Goal: Find specific page/section: Find specific page/section

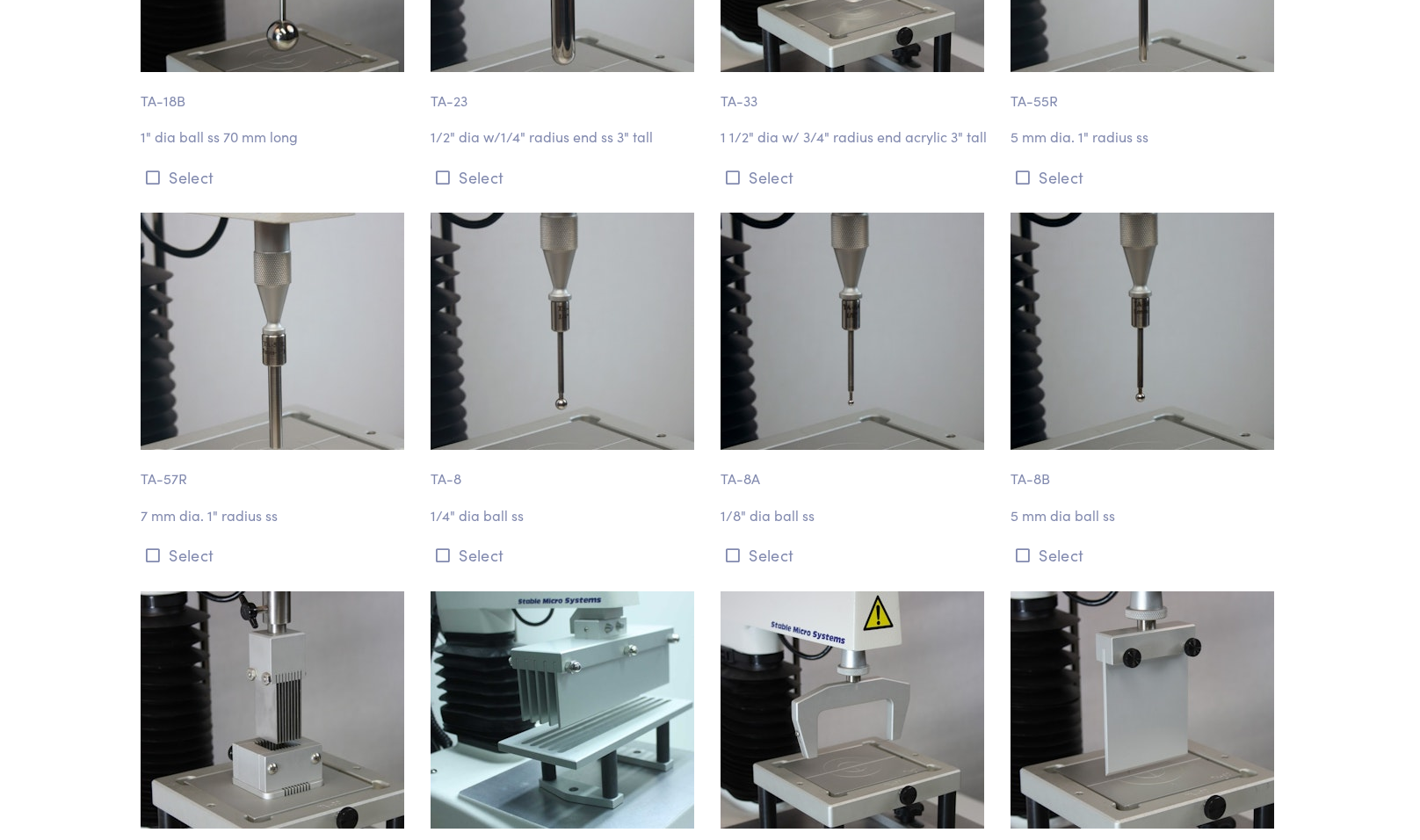
scroll to position [6233, 0]
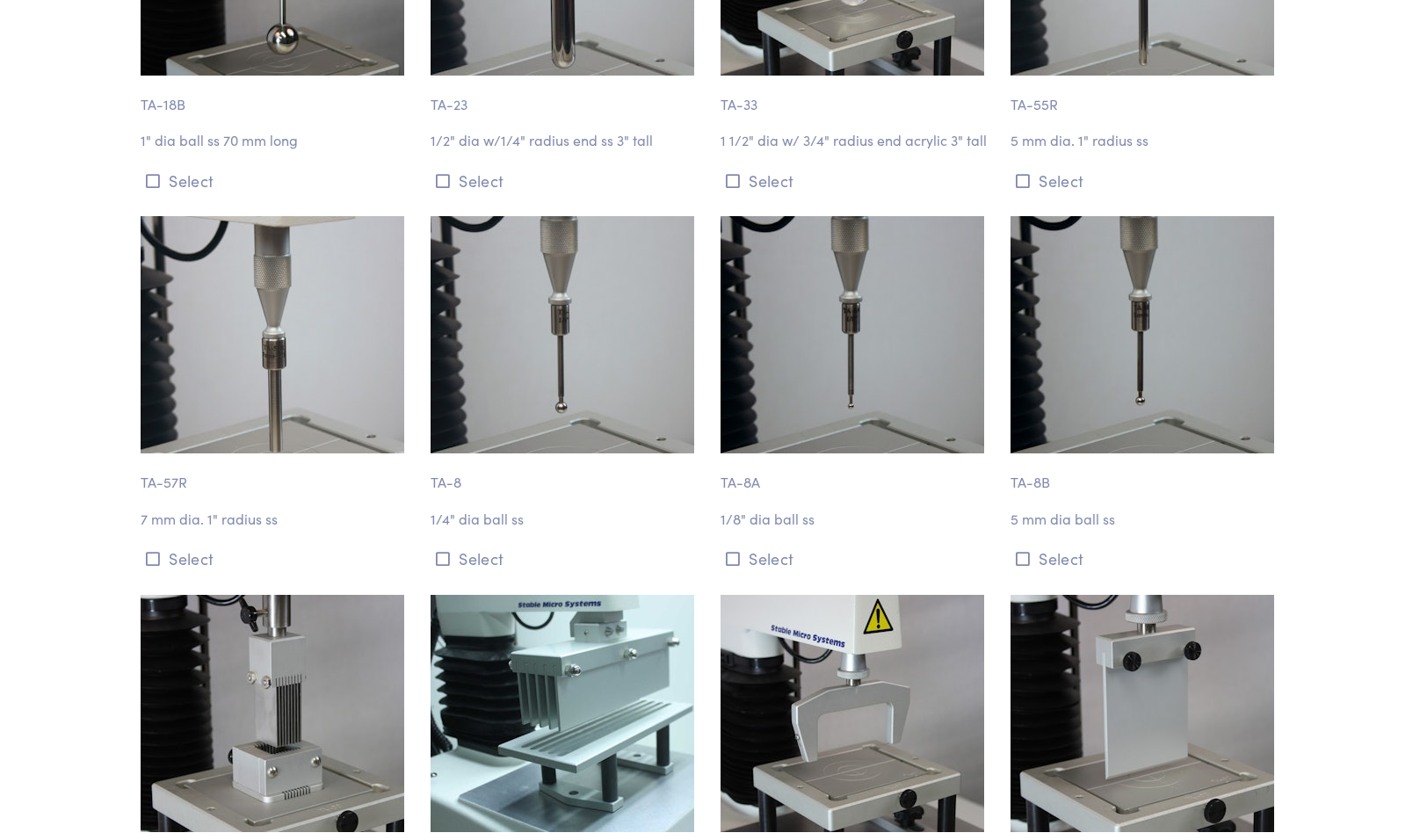
click at [792, 351] on img at bounding box center [852, 334] width 263 height 237
click at [774, 543] on button "Select" at bounding box center [855, 558] width 269 height 29
click at [803, 333] on img at bounding box center [852, 334] width 263 height 237
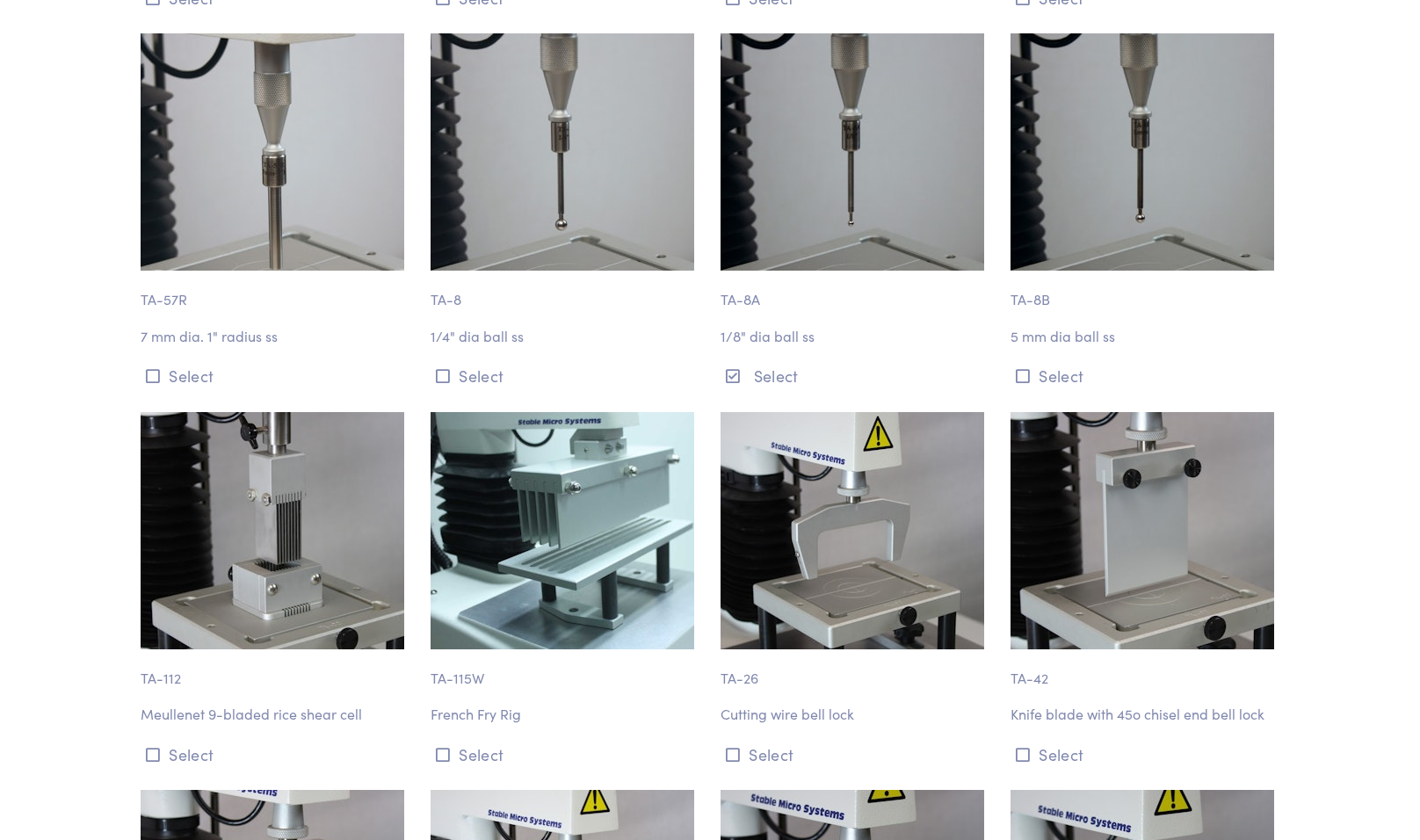
scroll to position [6372, 0]
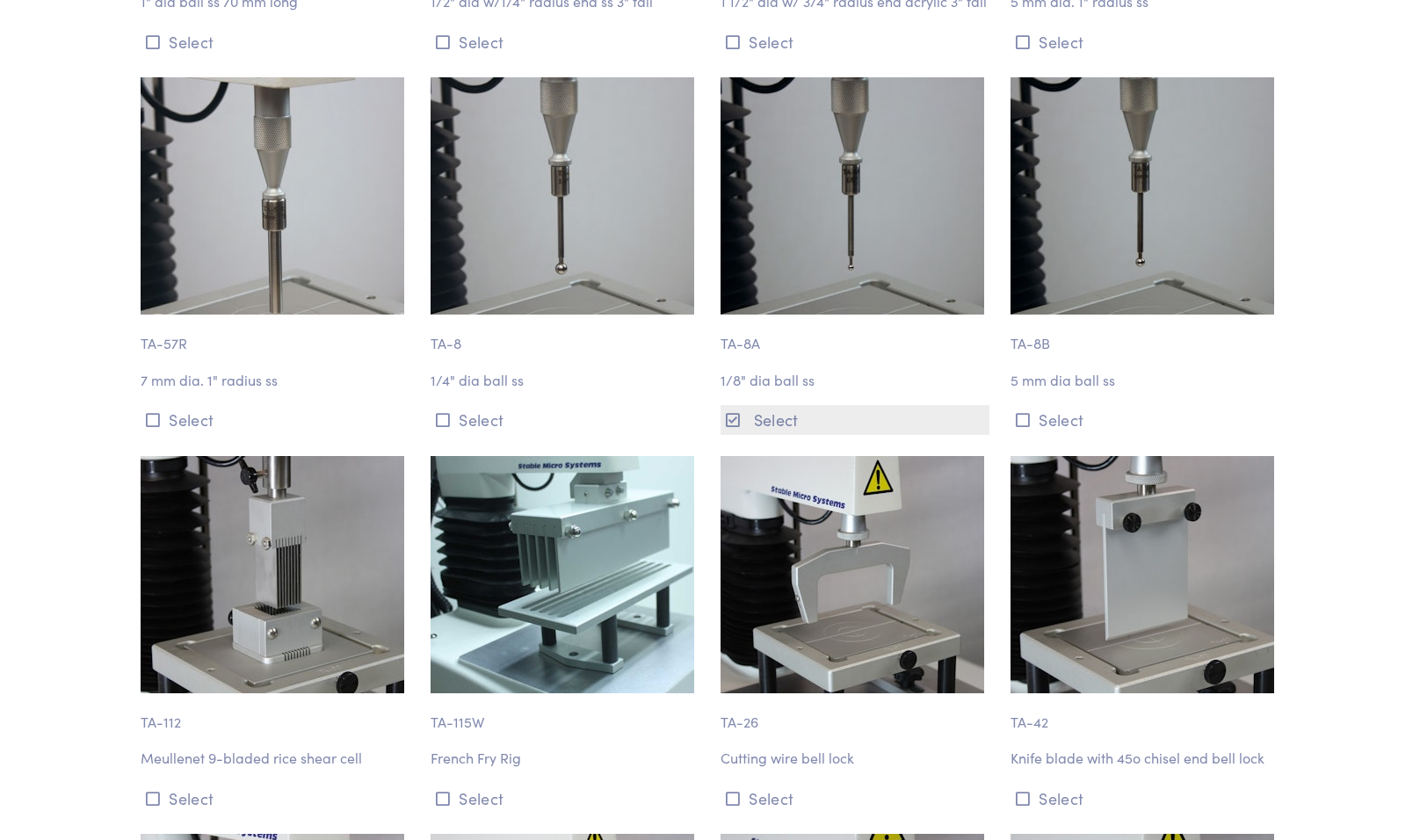
click at [780, 405] on button "Select" at bounding box center [855, 419] width 269 height 29
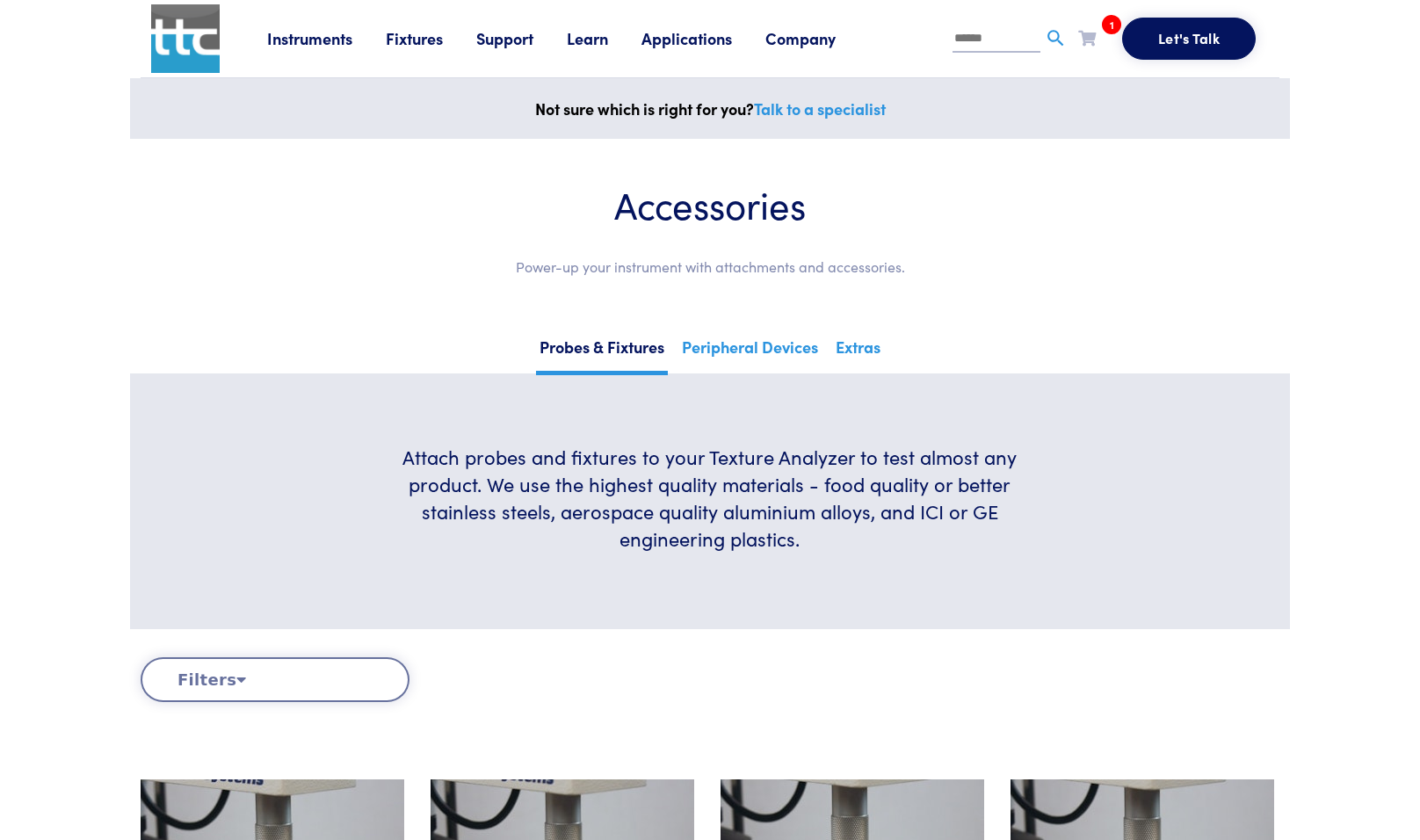
scroll to position [0, 0]
click at [774, 351] on link "Peripheral Devices" at bounding box center [749, 353] width 143 height 43
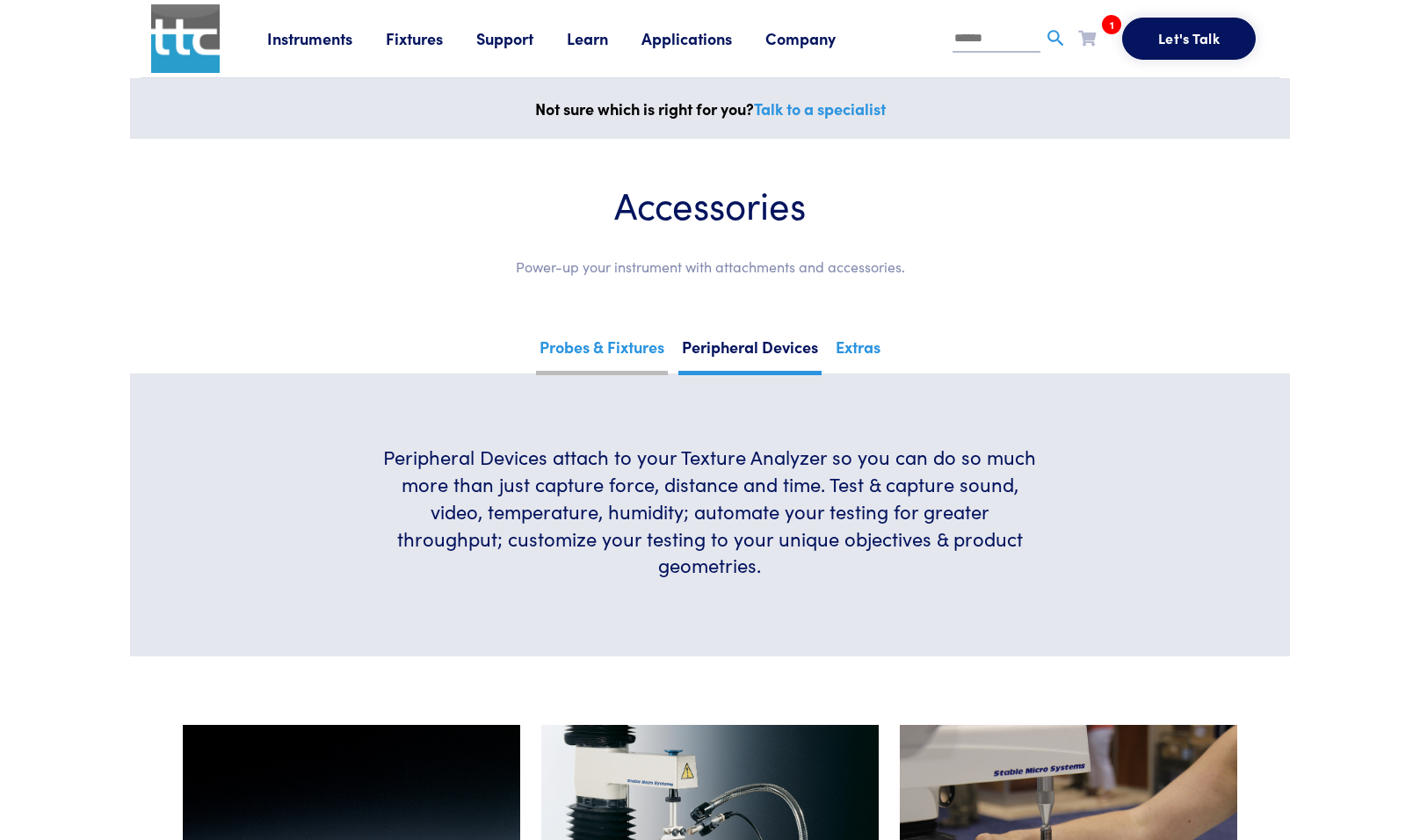
click at [627, 349] on link "Probes & Fixtures" at bounding box center [601, 353] width 132 height 43
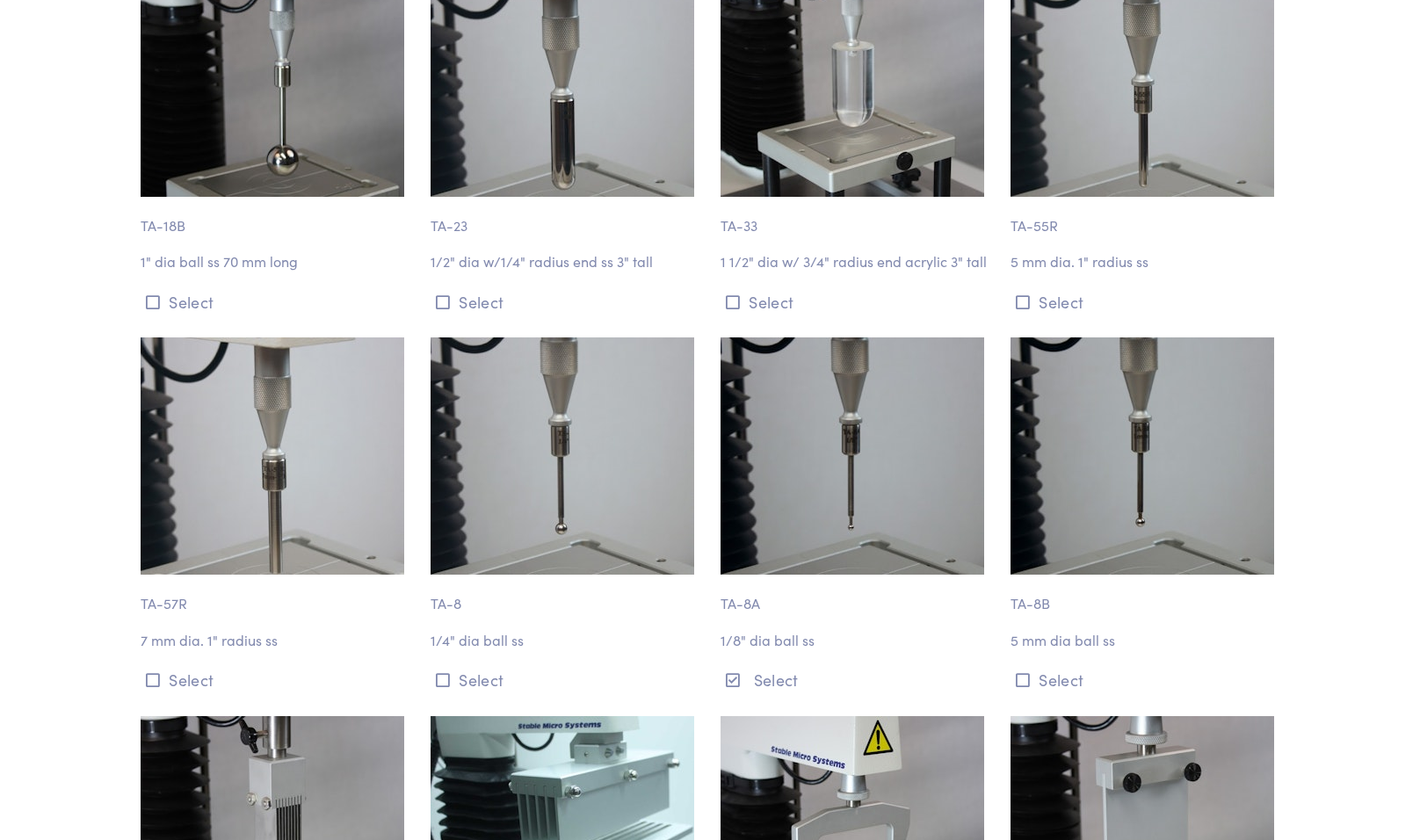
scroll to position [6149, 0]
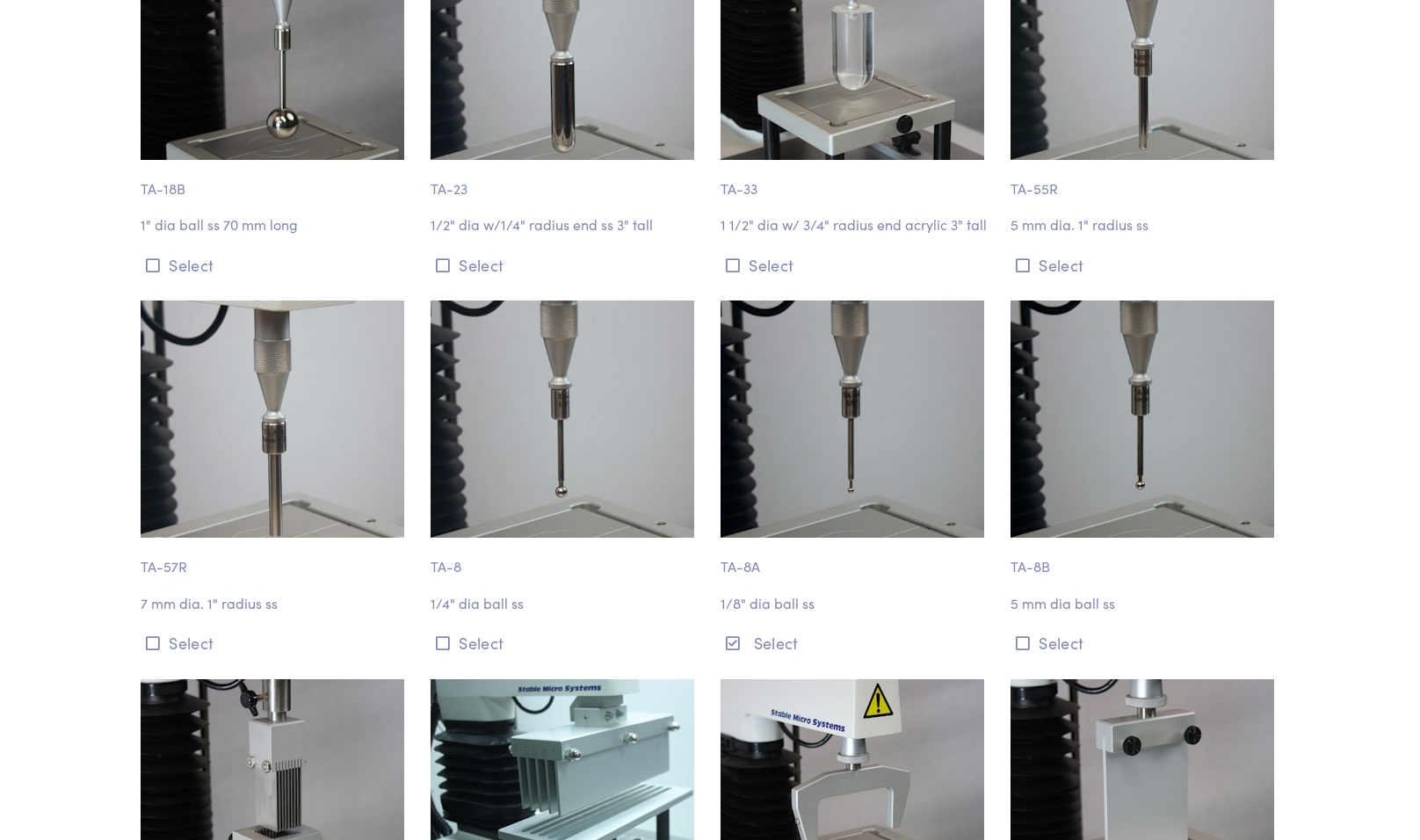
click at [863, 345] on img at bounding box center [852, 418] width 263 height 237
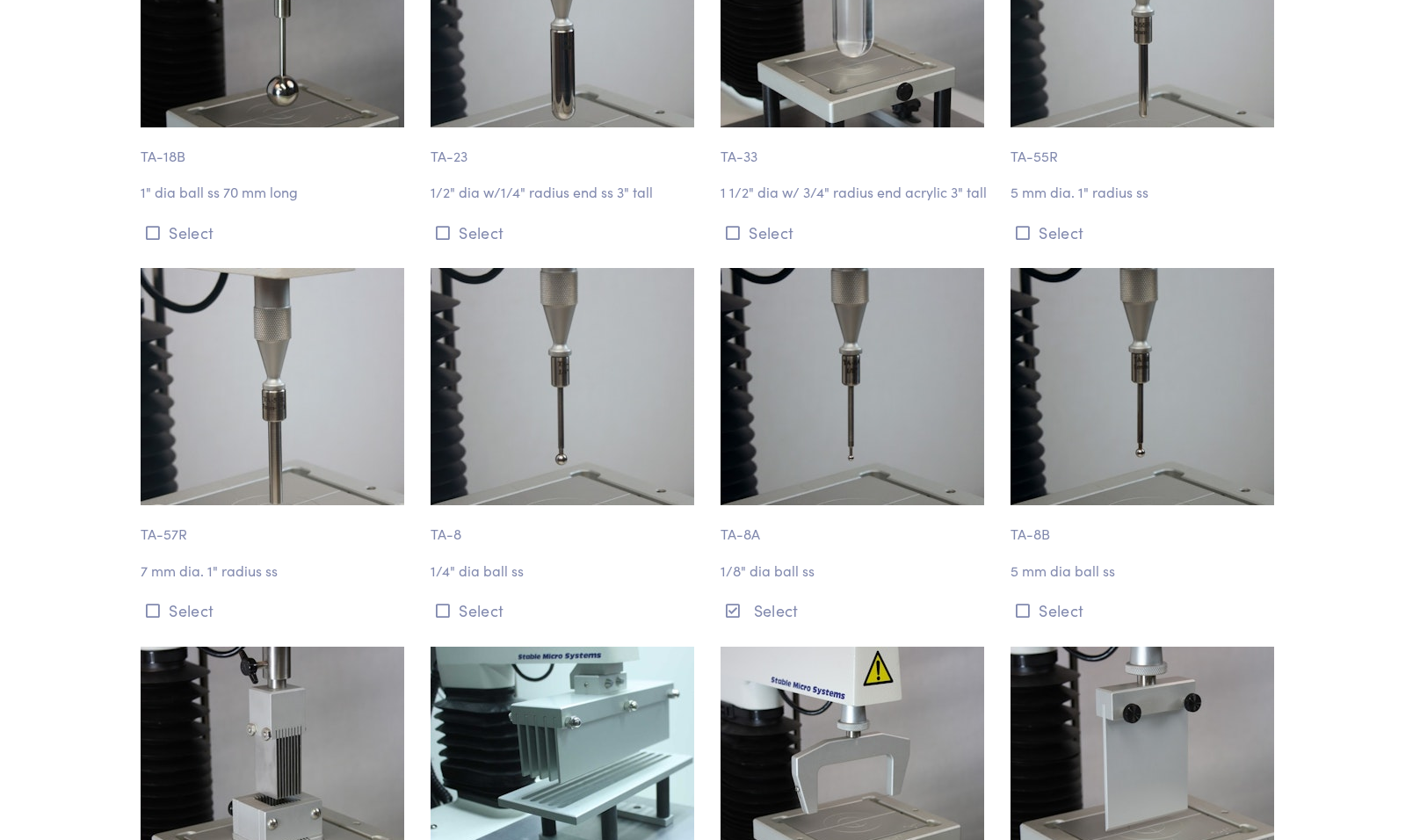
scroll to position [6184, 0]
